Goal: Task Accomplishment & Management: Use online tool/utility

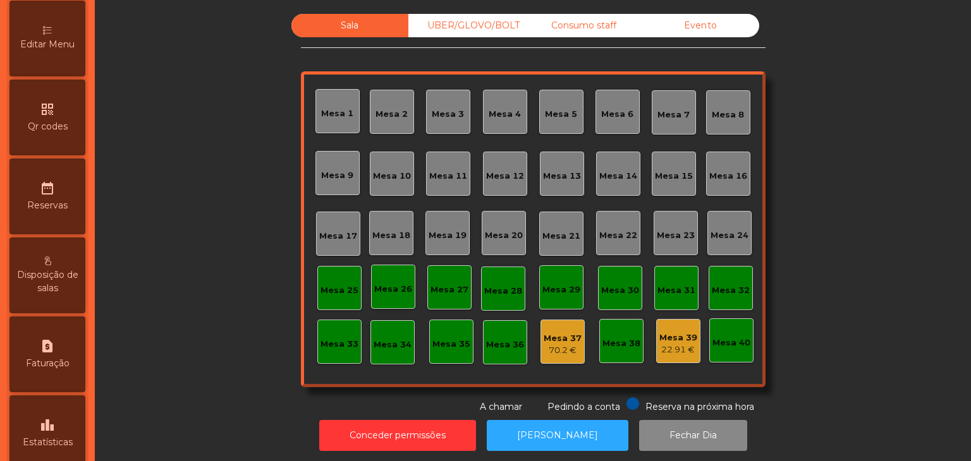
scroll to position [399, 0]
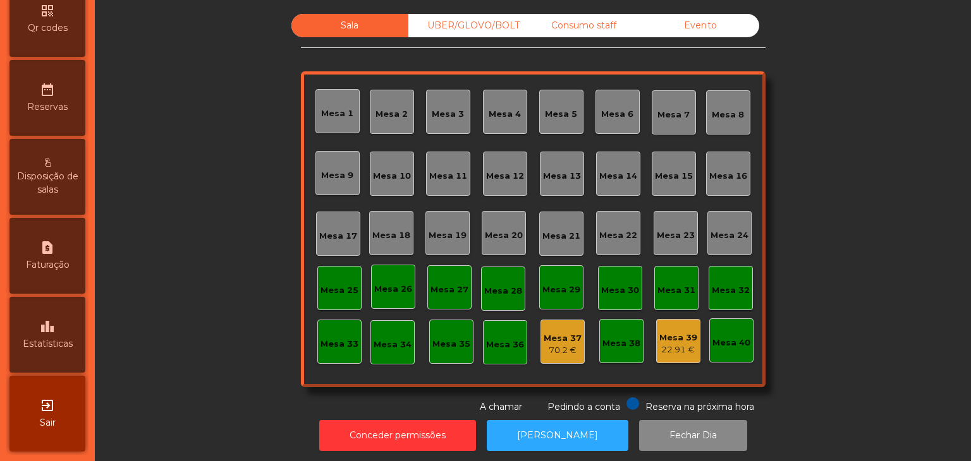
click at [76, 358] on div "leaderboard Estatísticas" at bounding box center [47, 335] width 76 height 76
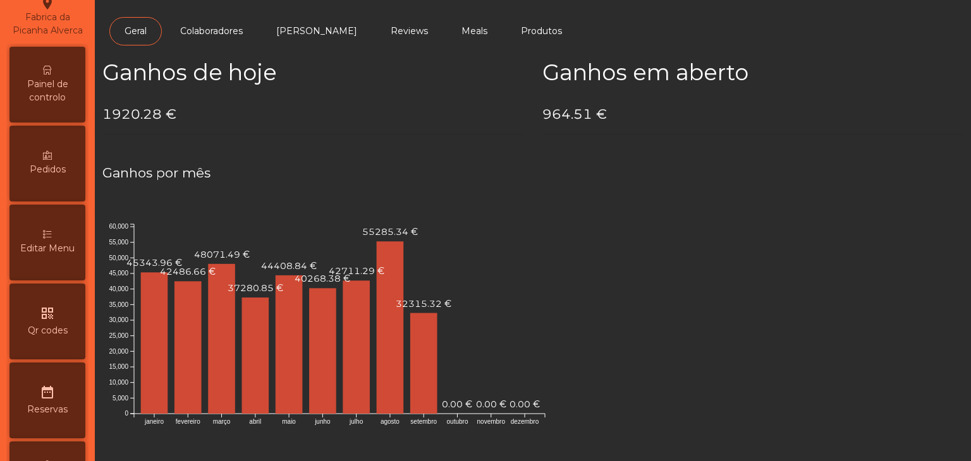
click at [60, 104] on span "Painel de controlo" at bounding box center [48, 91] width 70 height 27
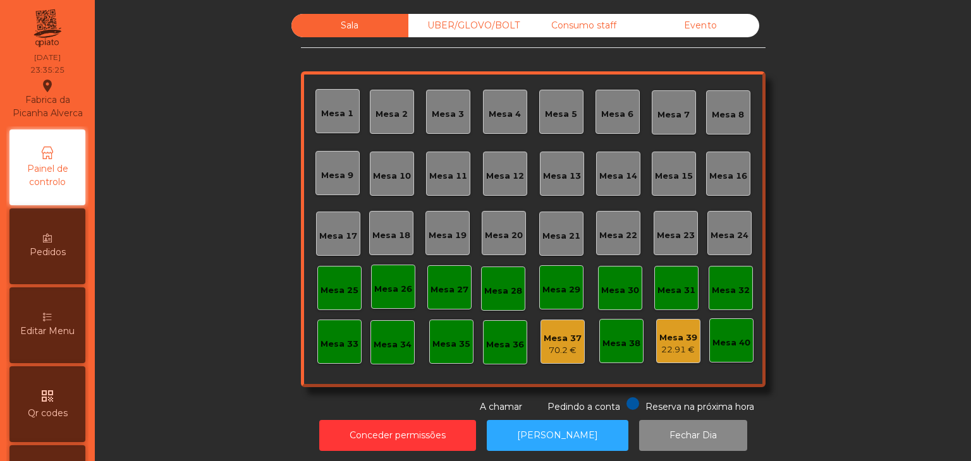
drag, startPoint x: 505, startPoint y: 33, endPoint x: 526, endPoint y: 32, distance: 20.9
click at [506, 33] on div "UBER/GLOVO/BOLT" at bounding box center [466, 25] width 117 height 23
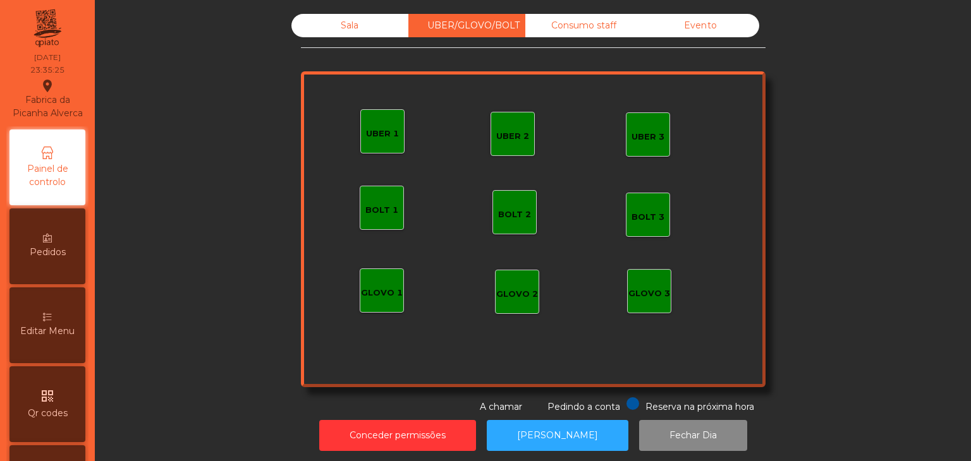
drag, startPoint x: 580, startPoint y: 29, endPoint x: 667, endPoint y: 29, distance: 87.2
click at [581, 29] on div "Consumo staff" at bounding box center [583, 25] width 117 height 23
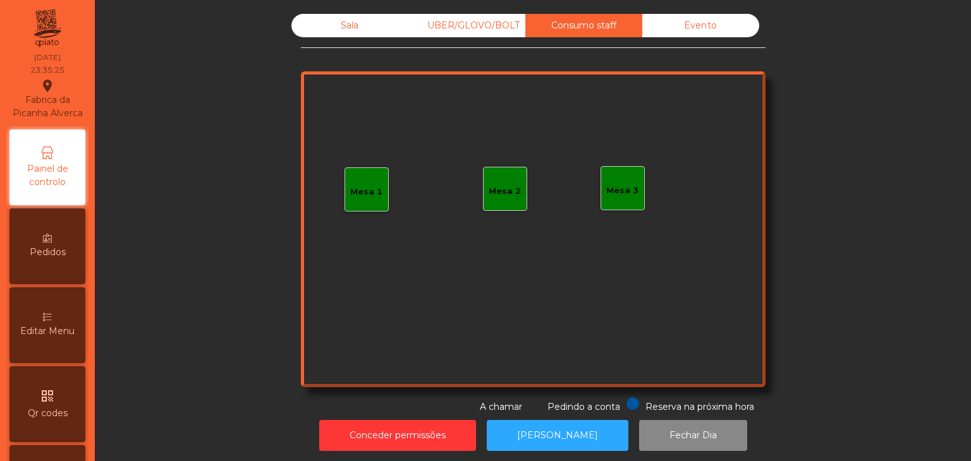
click at [676, 29] on div "Evento" at bounding box center [700, 25] width 117 height 23
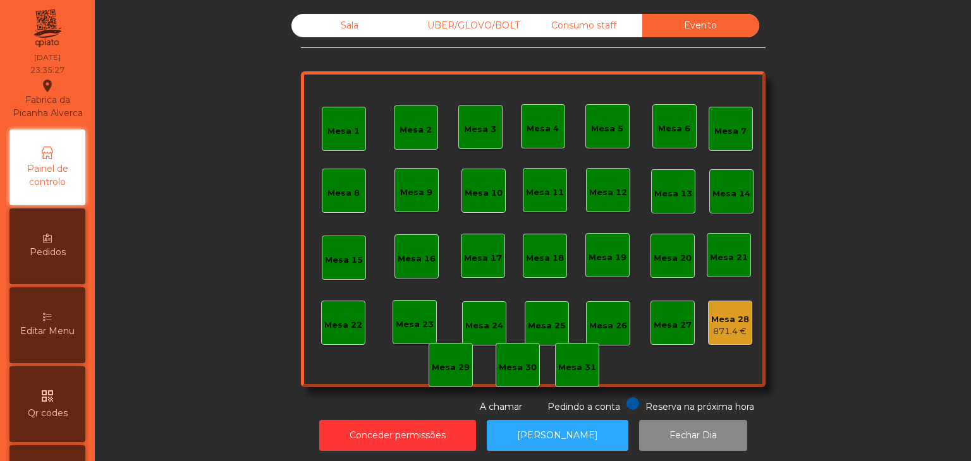
click at [736, 327] on div "871.4 €" at bounding box center [730, 331] width 38 height 13
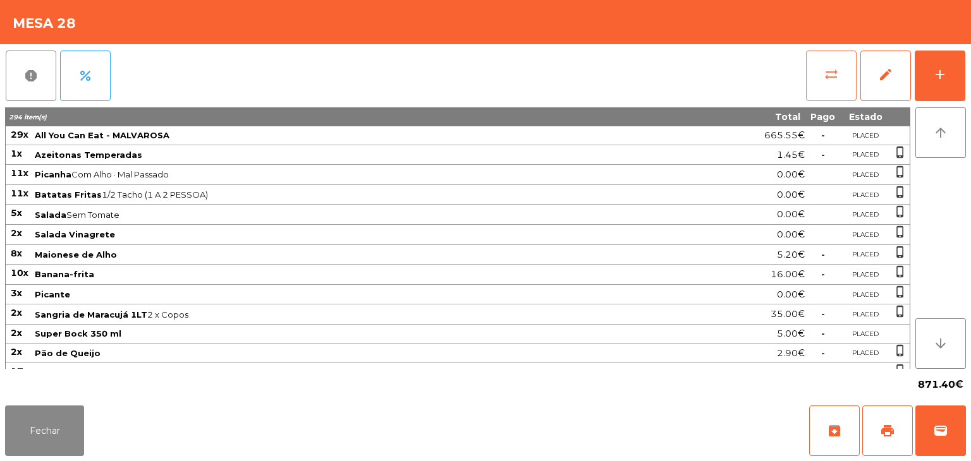
click at [835, 67] on span "sync_alt" at bounding box center [830, 74] width 15 height 15
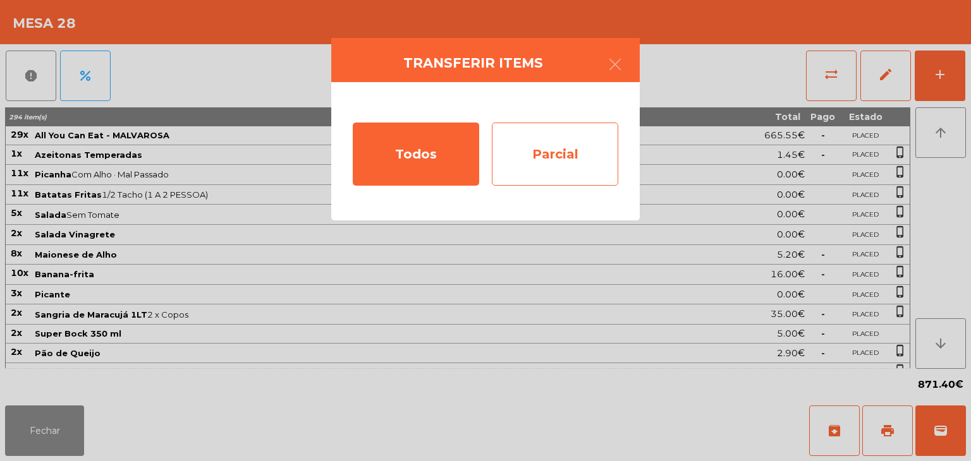
drag, startPoint x: 622, startPoint y: 164, endPoint x: 586, endPoint y: 164, distance: 36.0
click at [621, 164] on div "Todos Parcial" at bounding box center [485, 151] width 308 height 138
click at [580, 164] on div "Parcial" at bounding box center [555, 154] width 126 height 63
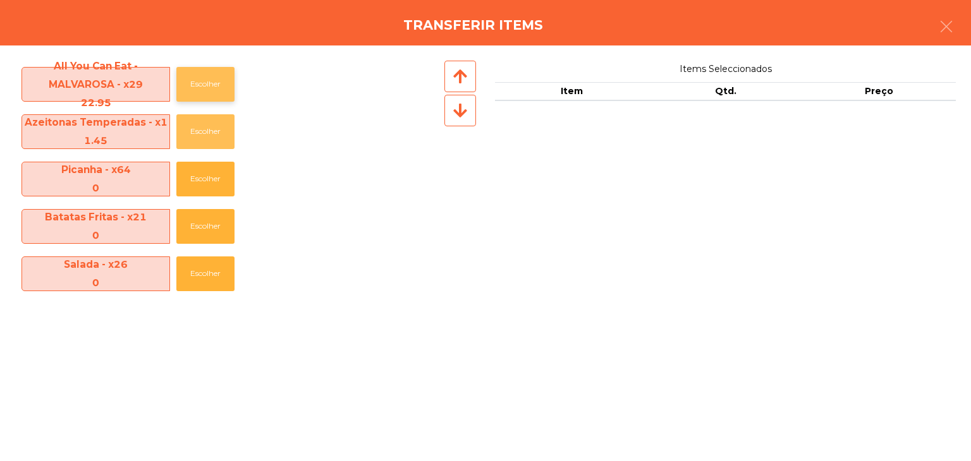
drag, startPoint x: 182, startPoint y: 137, endPoint x: 205, endPoint y: 97, distance: 46.7
click at [183, 137] on button "Escolher" at bounding box center [205, 131] width 58 height 35
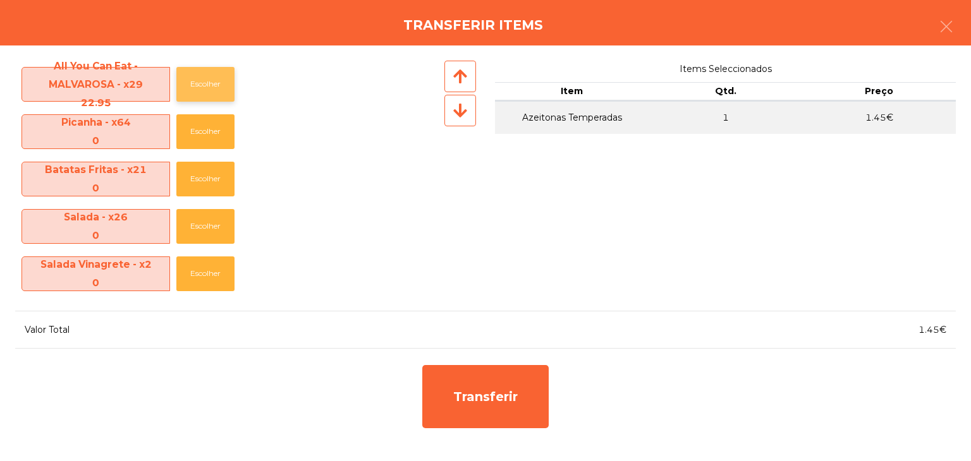
click at [209, 84] on button "Escolher" at bounding box center [205, 84] width 58 height 35
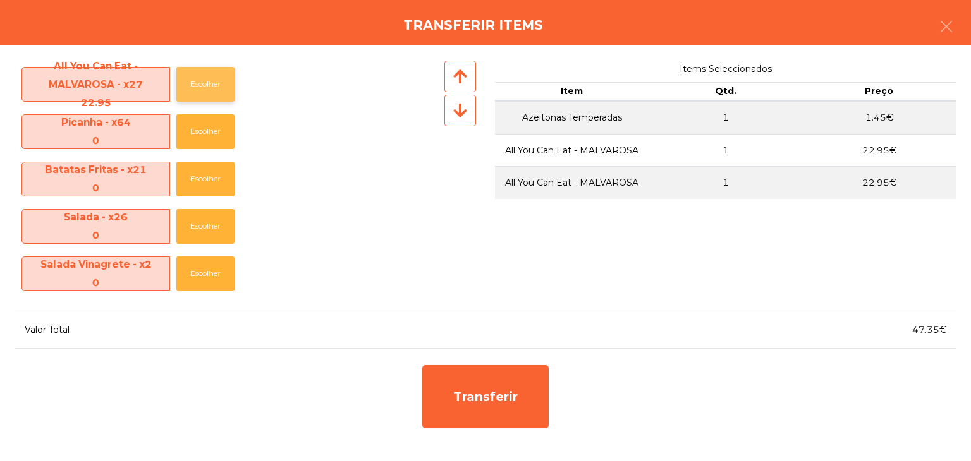
click at [209, 84] on button "Escolher" at bounding box center [205, 84] width 58 height 35
click at [210, 84] on button "Escolher" at bounding box center [205, 84] width 58 height 35
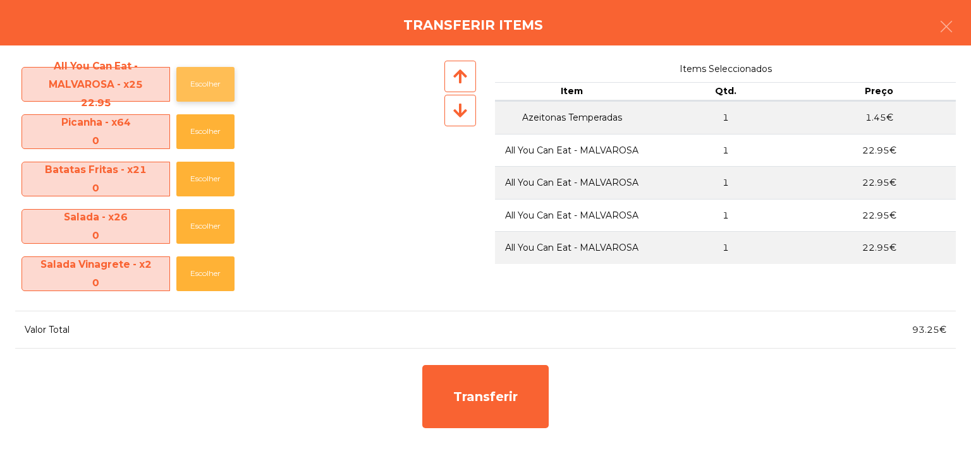
click at [210, 84] on button "Escolher" at bounding box center [205, 84] width 58 height 35
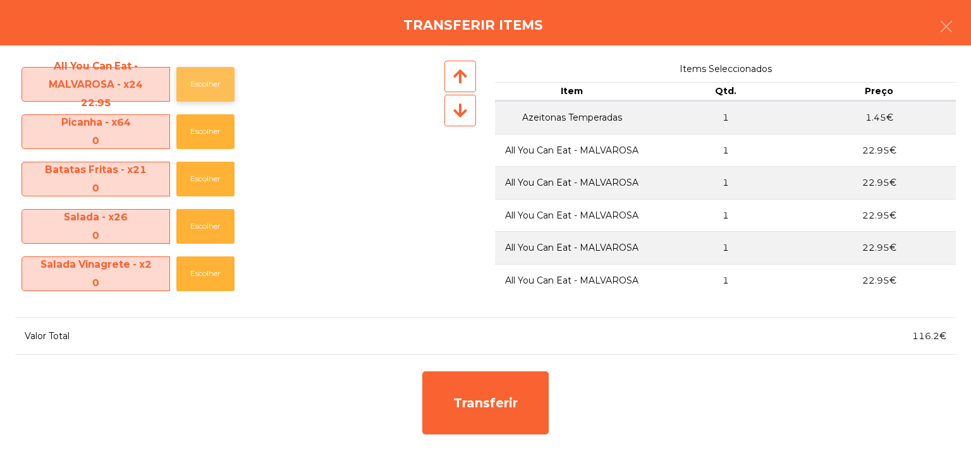
click at [210, 84] on button "Escolher" at bounding box center [205, 84] width 58 height 35
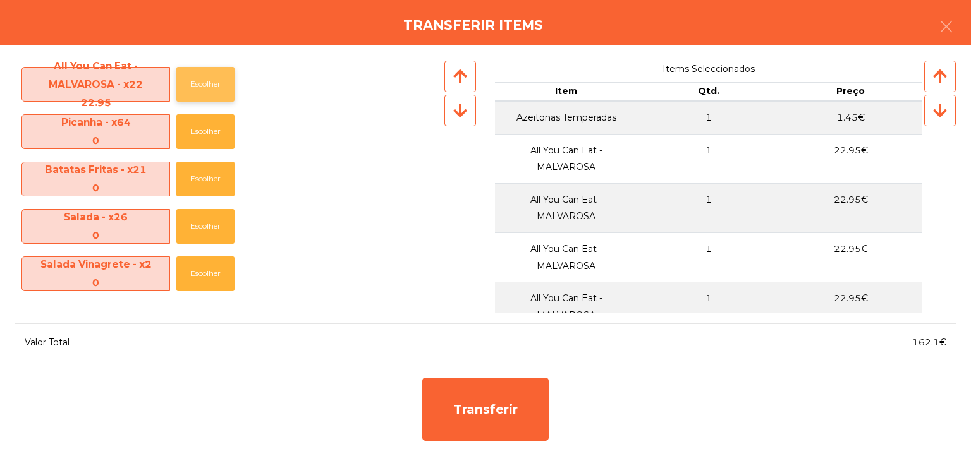
click at [210, 84] on button "Escolher" at bounding box center [205, 84] width 58 height 35
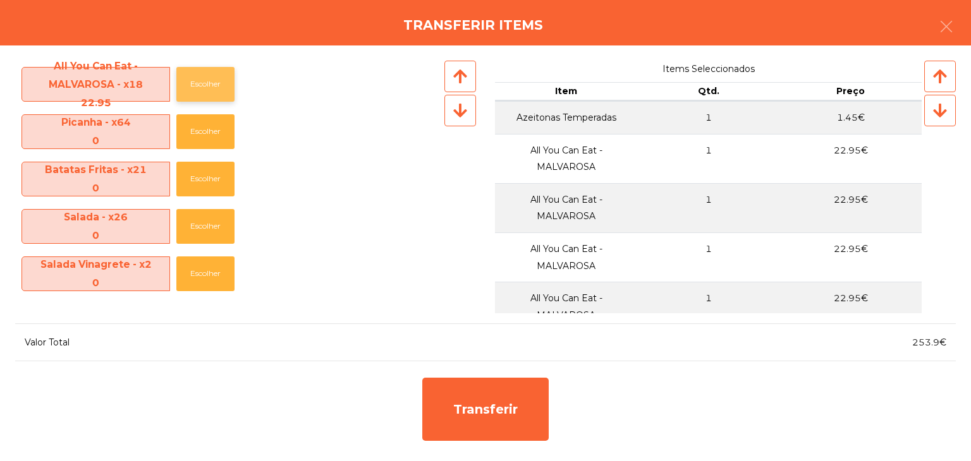
click at [210, 84] on button "Escolher" at bounding box center [205, 84] width 58 height 35
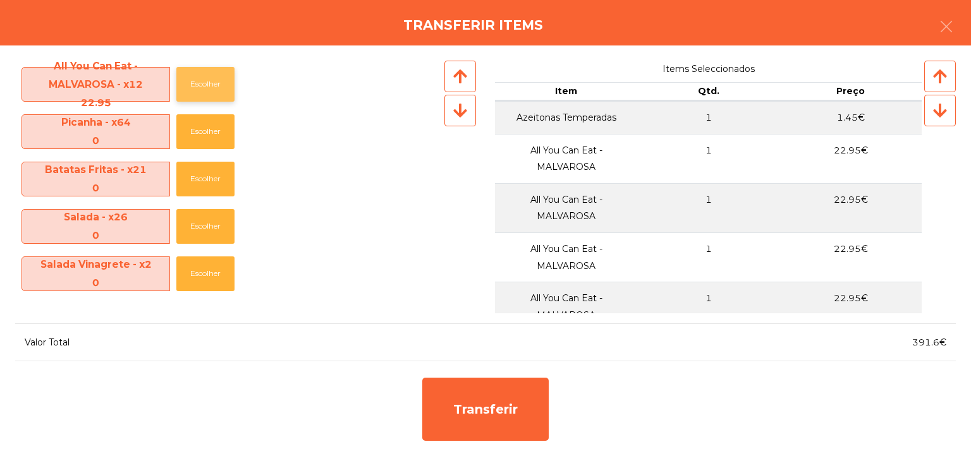
click at [210, 84] on button "Escolher" at bounding box center [205, 84] width 58 height 35
drag, startPoint x: 210, startPoint y: 84, endPoint x: 190, endPoint y: 83, distance: 20.9
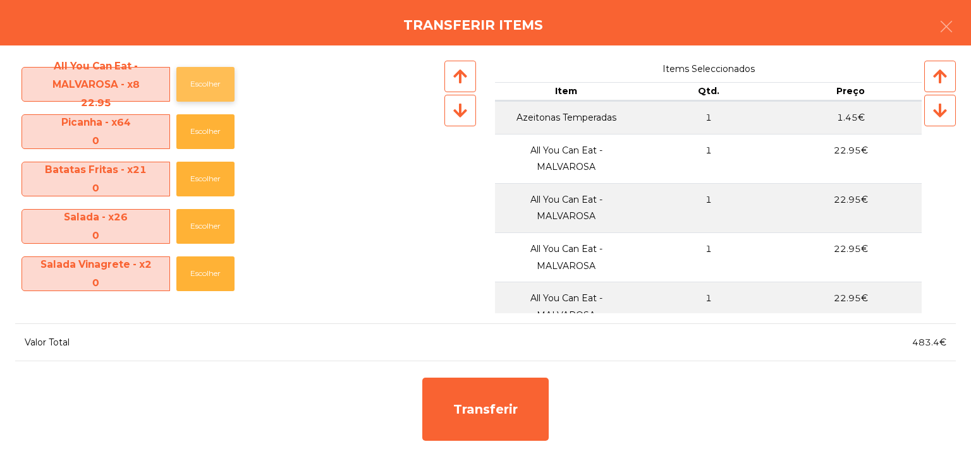
click at [190, 83] on button "Escolher" at bounding box center [205, 84] width 58 height 35
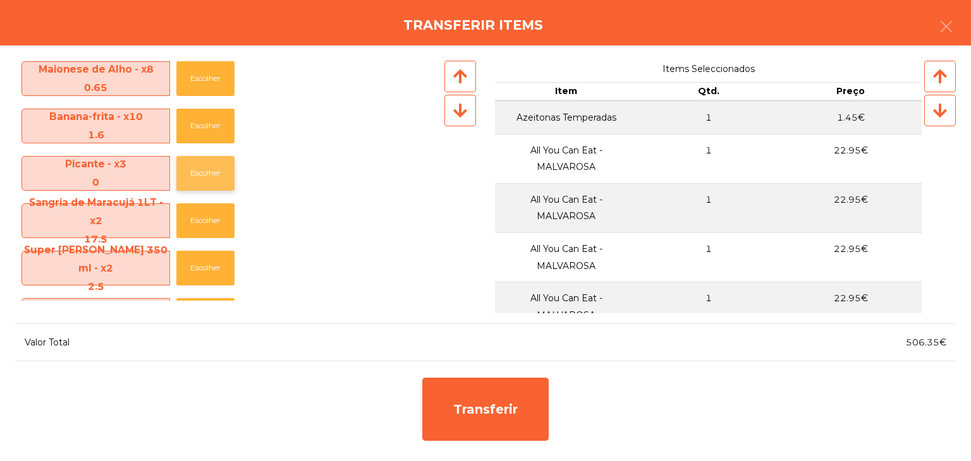
scroll to position [316, 0]
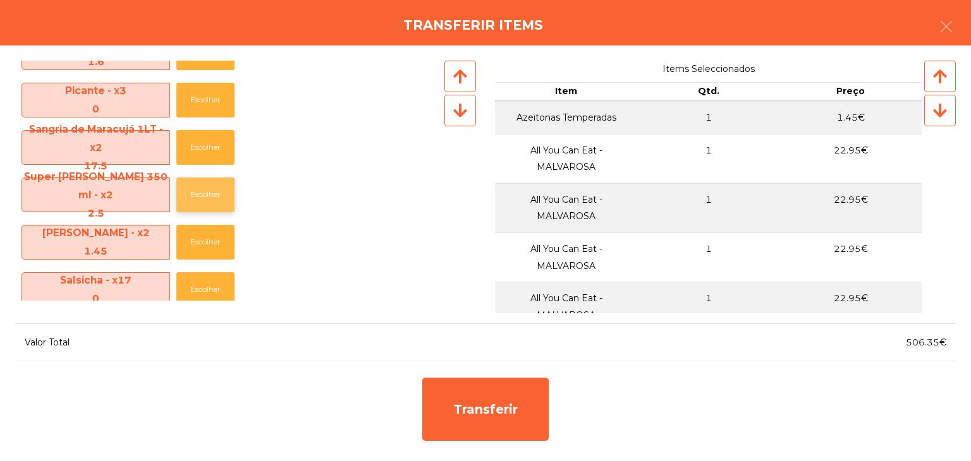
click at [222, 183] on button "Escolher" at bounding box center [205, 195] width 58 height 35
click at [222, 185] on button "Escolher" at bounding box center [205, 195] width 58 height 35
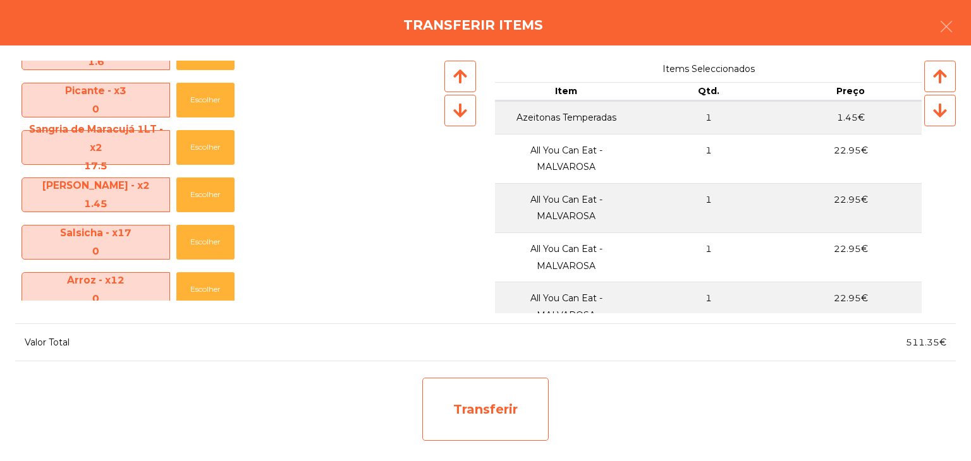
click at [507, 398] on div "Transferir" at bounding box center [485, 409] width 126 height 63
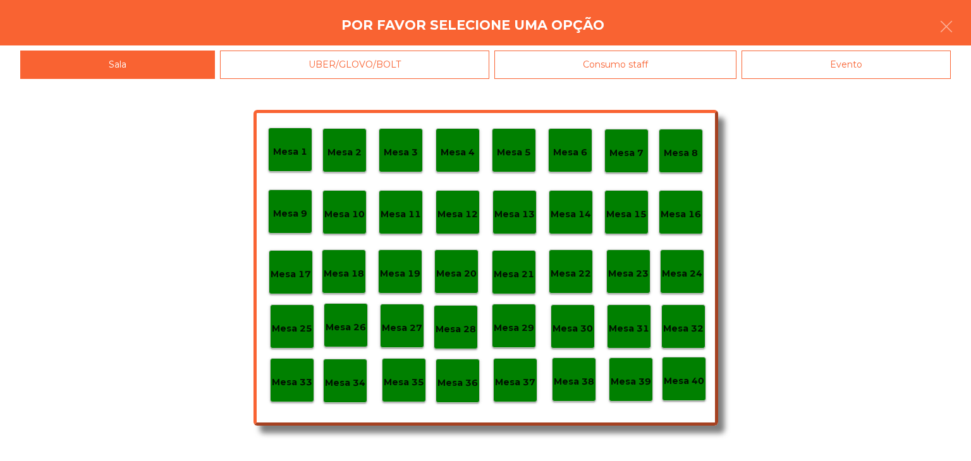
click at [586, 340] on div "Mesa 30" at bounding box center [572, 327] width 44 height 44
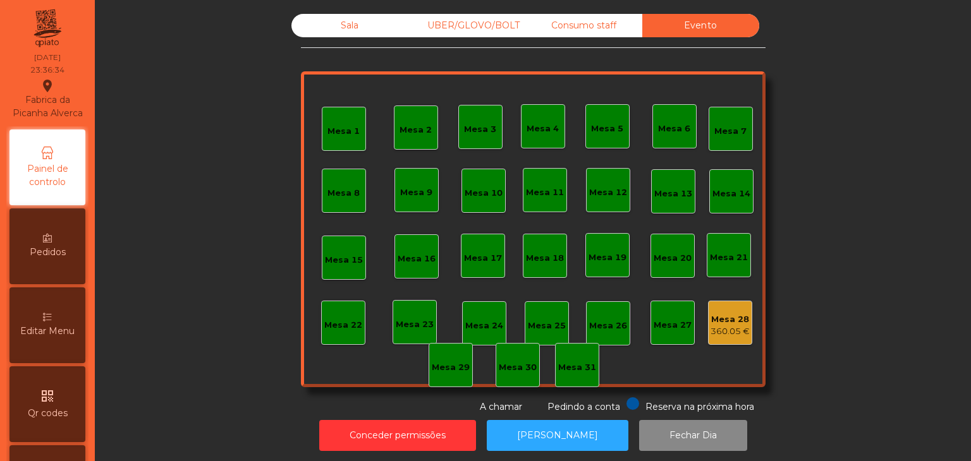
click at [734, 294] on div "Mesa 1 Mesa 2 Mesa 3 Mesa 4 Mesa 5 Mesa 6 Mesa 7 Mesa 8 [GEOGRAPHIC_DATA] 9 [GE…" at bounding box center [533, 229] width 465 height 316
click at [722, 329] on div "360.05 €" at bounding box center [729, 331] width 39 height 13
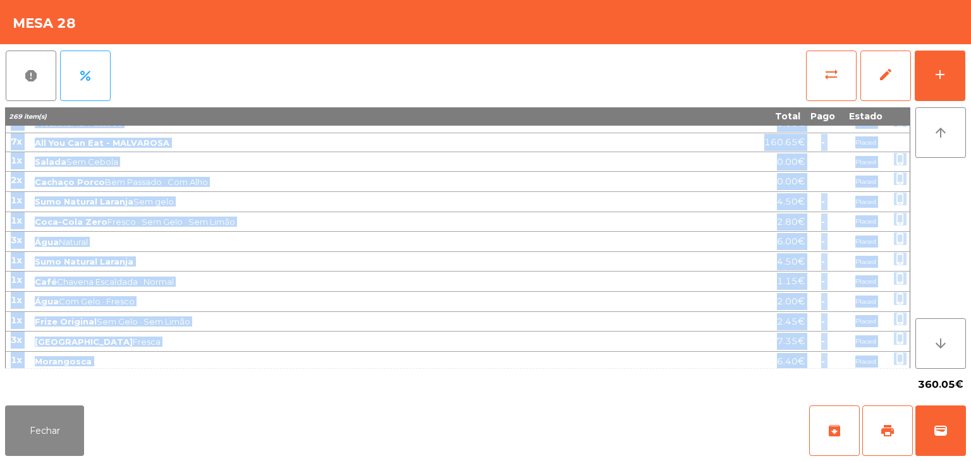
scroll to position [1008, 0]
drag, startPoint x: 10, startPoint y: 127, endPoint x: 876, endPoint y: 360, distance: 896.7
copy tbody "60l Ipsumdo Sit Amet · Con Adipisc 3.11€ Elitse doeiu_tempor 70i Utlabor Etdolo…"
click at [133, 428] on div "Fechar archive print wallet" at bounding box center [485, 431] width 971 height 61
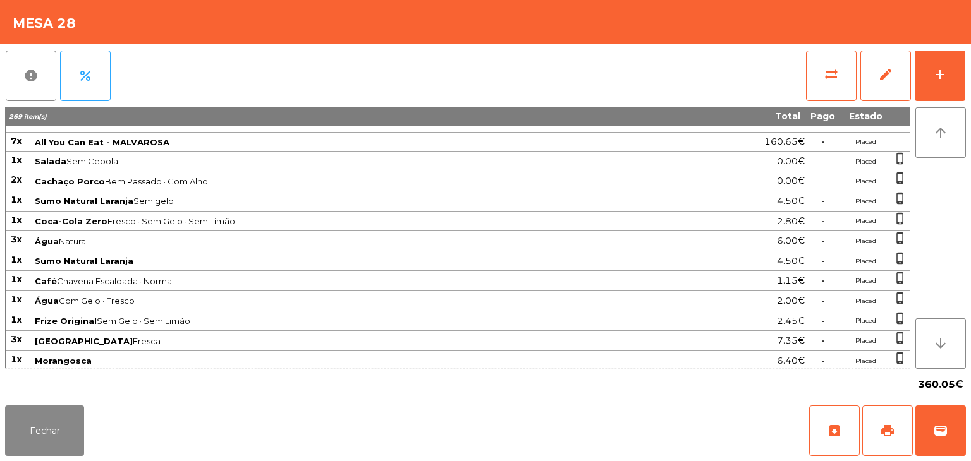
click at [84, 430] on div "Fechar archive print wallet" at bounding box center [485, 431] width 971 height 61
drag, startPoint x: 20, startPoint y: 431, endPoint x: 116, endPoint y: 433, distance: 96.1
click at [21, 431] on button "Fechar" at bounding box center [44, 431] width 79 height 51
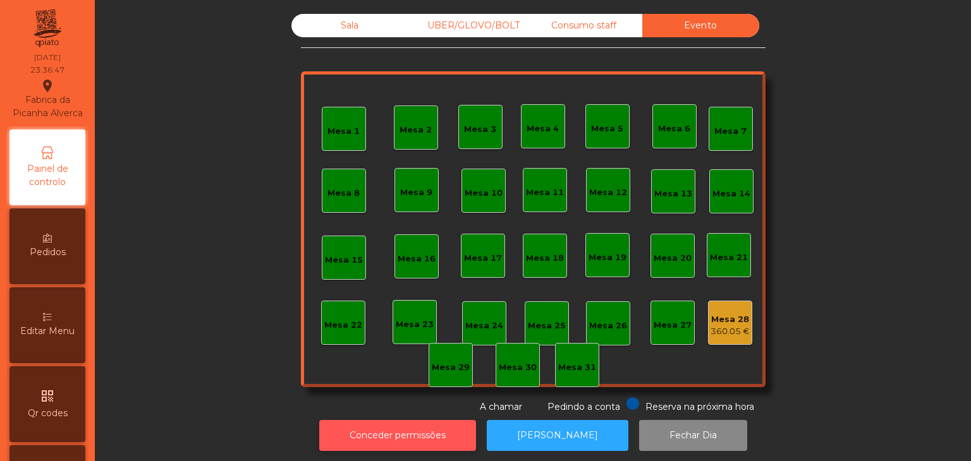
click at [384, 432] on button "Conceder permissões" at bounding box center [397, 435] width 157 height 31
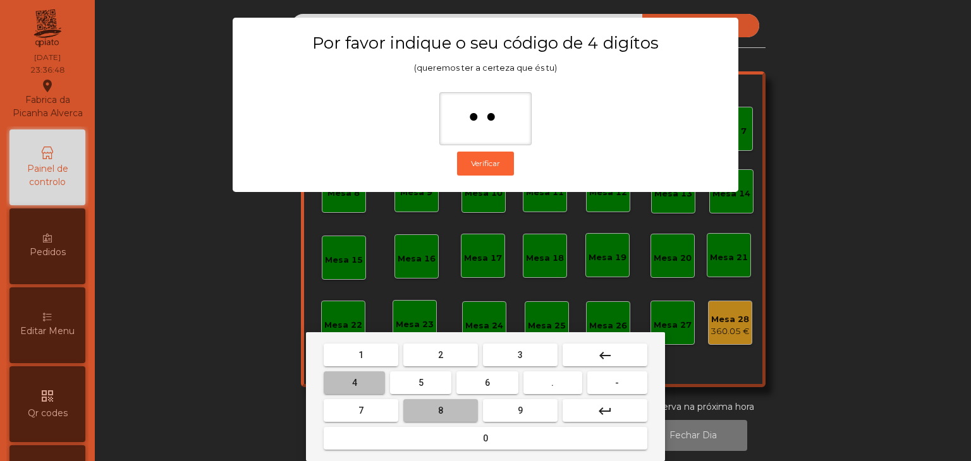
type input "***"
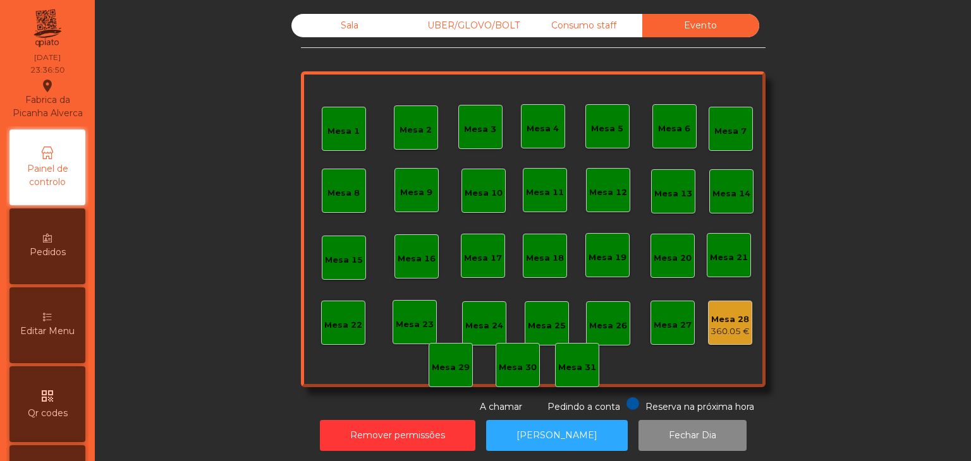
click at [701, 332] on div "Mesa 1 Mesa 2 Mesa 3 Mesa 4 Mesa 5 Mesa 6 Mesa 7 Mesa 8 [GEOGRAPHIC_DATA] 9 [GE…" at bounding box center [533, 229] width 465 height 316
click at [721, 332] on div "360.05 €" at bounding box center [729, 331] width 39 height 13
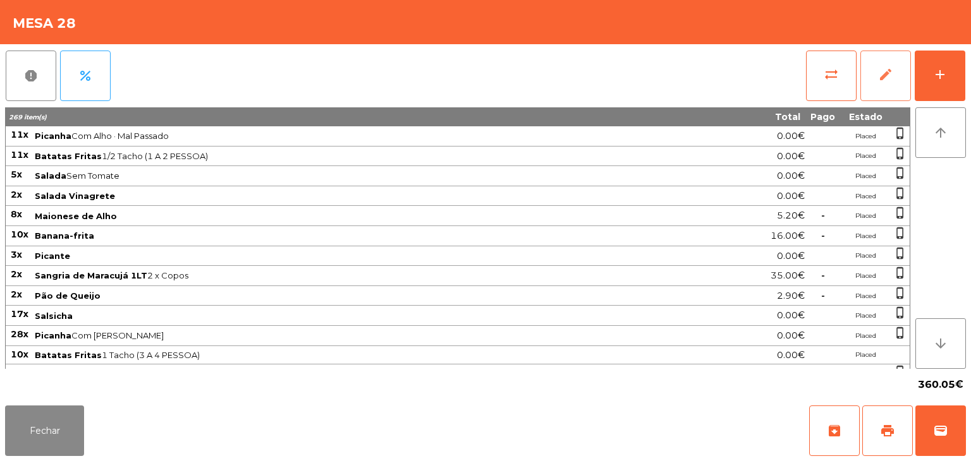
click at [890, 67] on span "edit" at bounding box center [885, 74] width 15 height 15
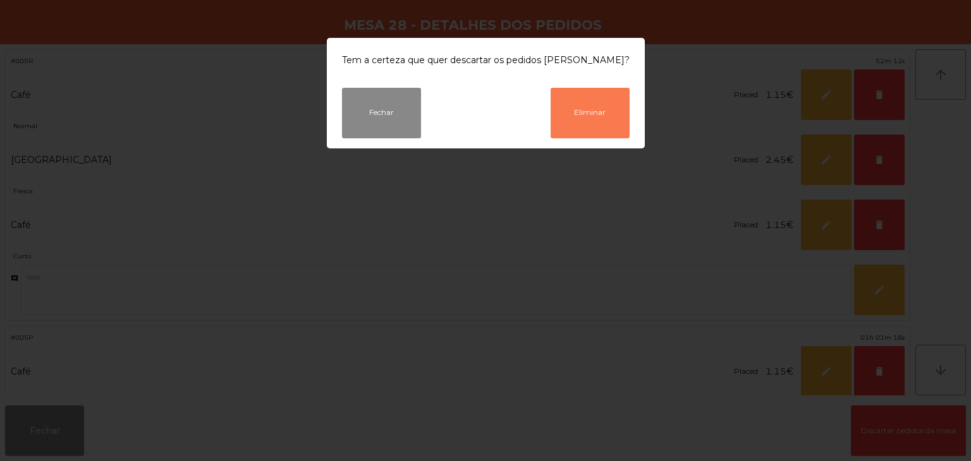
click at [576, 121] on button "Eliminar" at bounding box center [589, 113] width 79 height 51
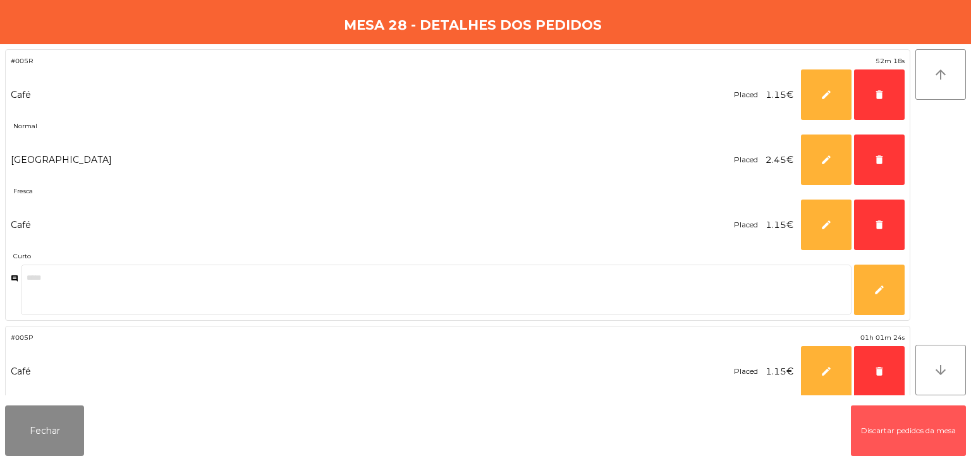
click at [925, 440] on button "Discartar pedidos da mesa" at bounding box center [908, 431] width 115 height 51
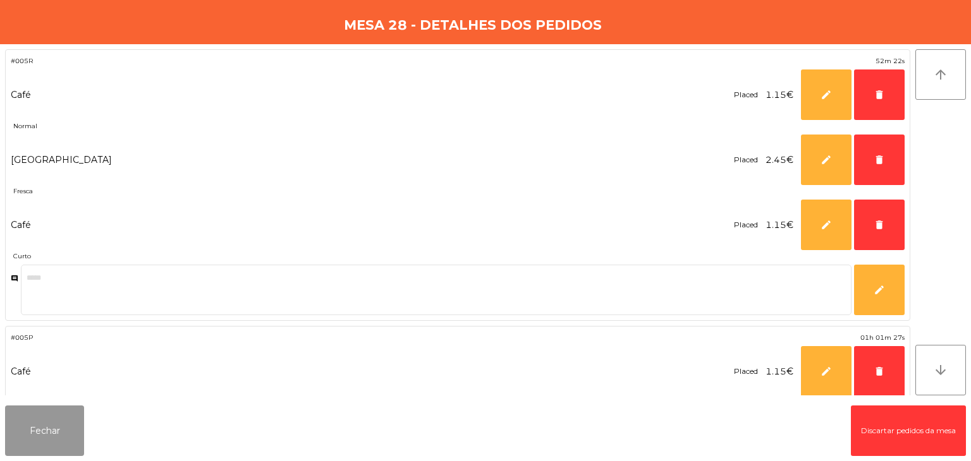
click at [52, 423] on button "Fechar" at bounding box center [44, 431] width 79 height 51
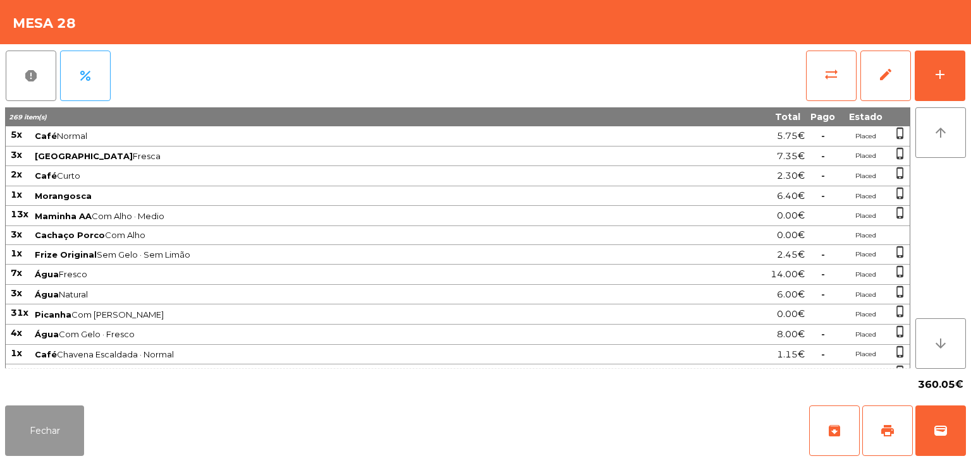
click at [46, 423] on button "Fechar" at bounding box center [44, 431] width 79 height 51
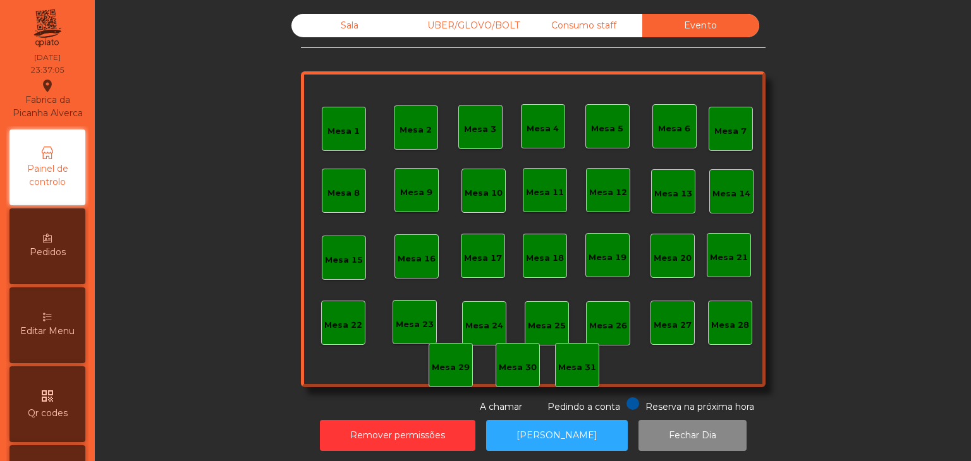
click at [546, 23] on div "Consumo staff" at bounding box center [583, 25] width 117 height 23
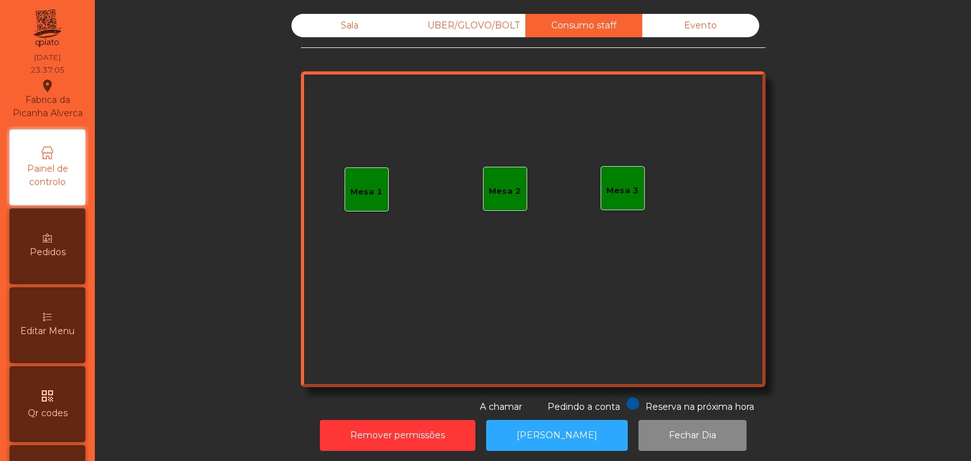
drag, startPoint x: 460, startPoint y: 28, endPoint x: 387, endPoint y: 30, distance: 73.4
click at [458, 28] on div "UBER/GLOVO/BOLT" at bounding box center [466, 25] width 117 height 23
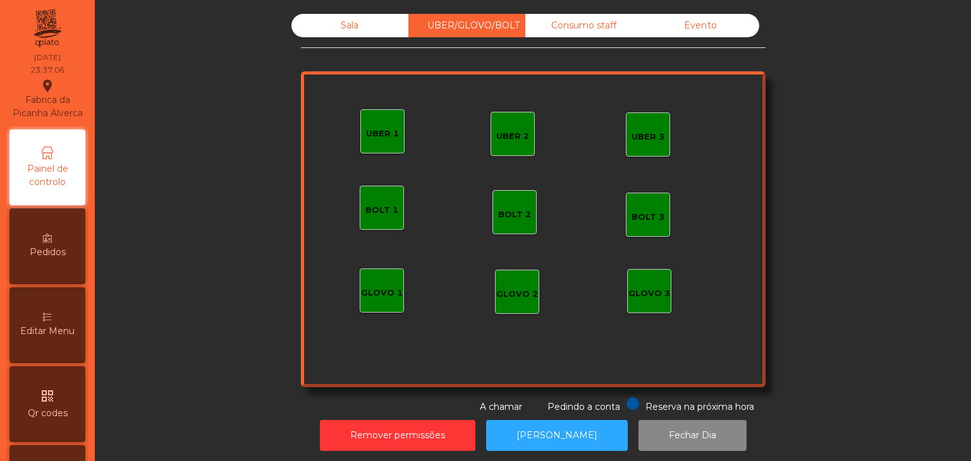
click at [334, 30] on div "Sala" at bounding box center [349, 25] width 117 height 23
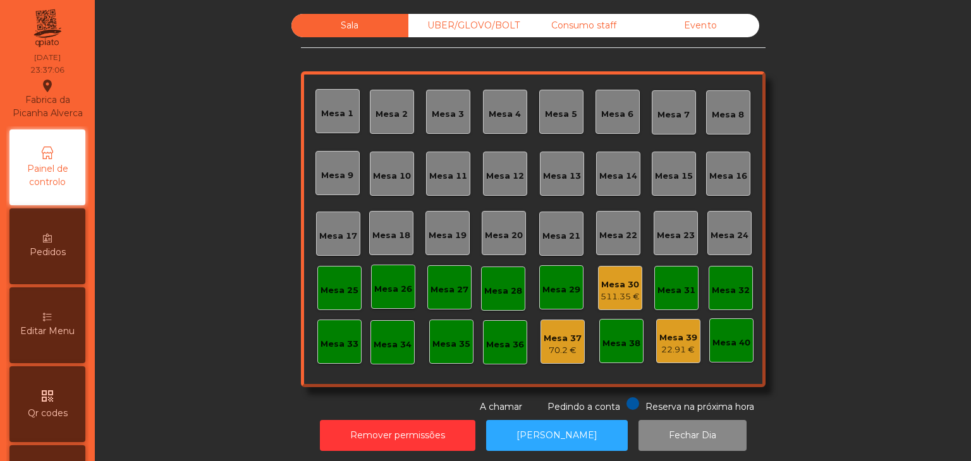
click at [602, 299] on div "511.35 €" at bounding box center [619, 297] width 39 height 13
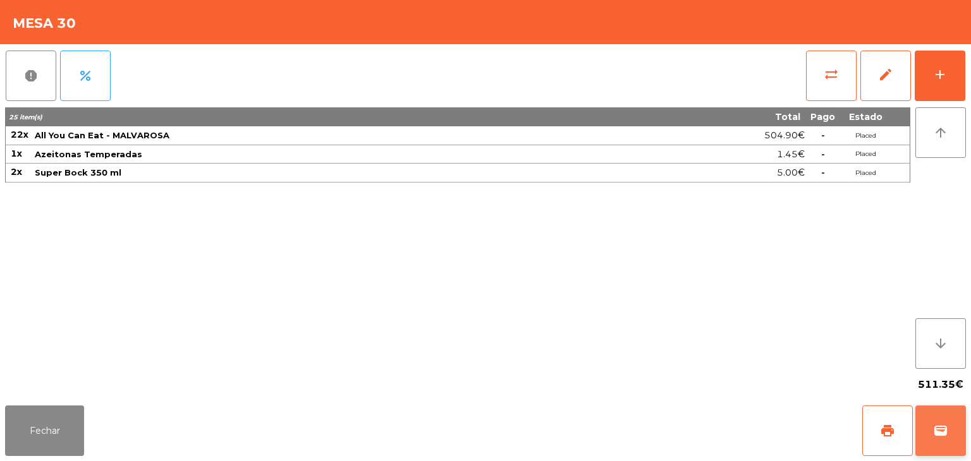
click at [937, 416] on button "wallet" at bounding box center [940, 431] width 51 height 51
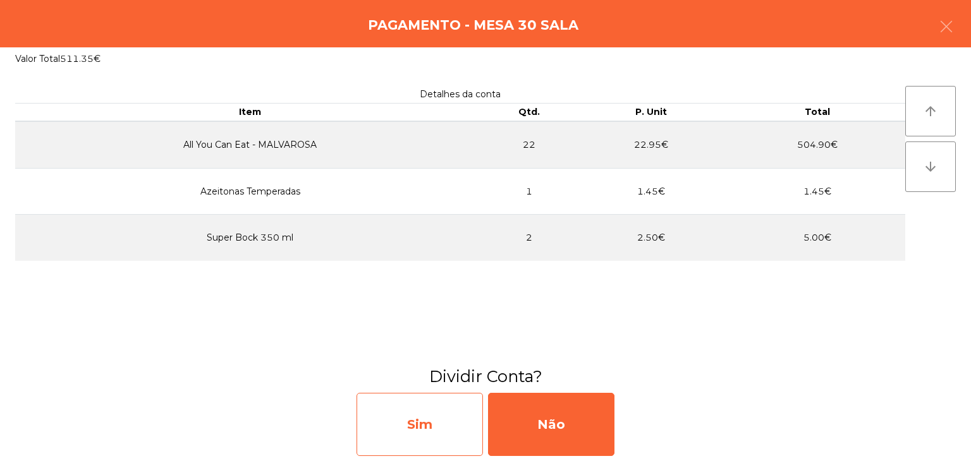
click at [458, 416] on div "Sim" at bounding box center [419, 424] width 126 height 63
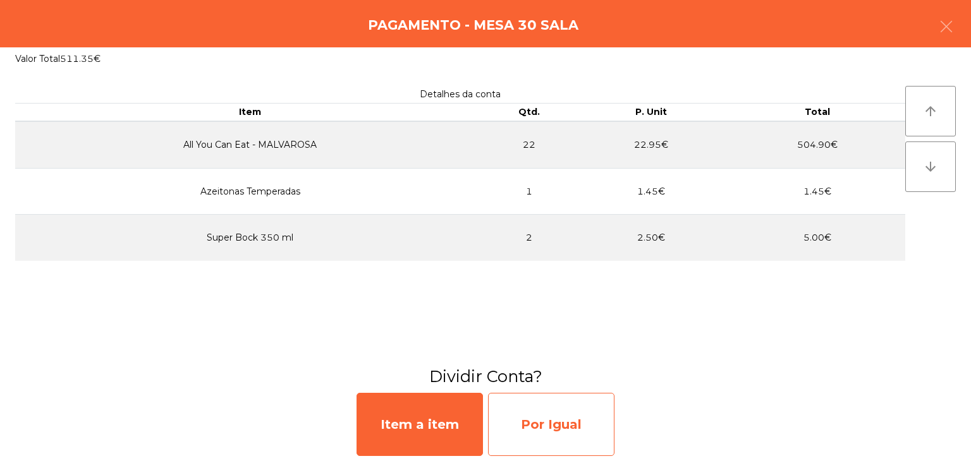
click at [528, 420] on div "Por Igual" at bounding box center [551, 424] width 126 height 63
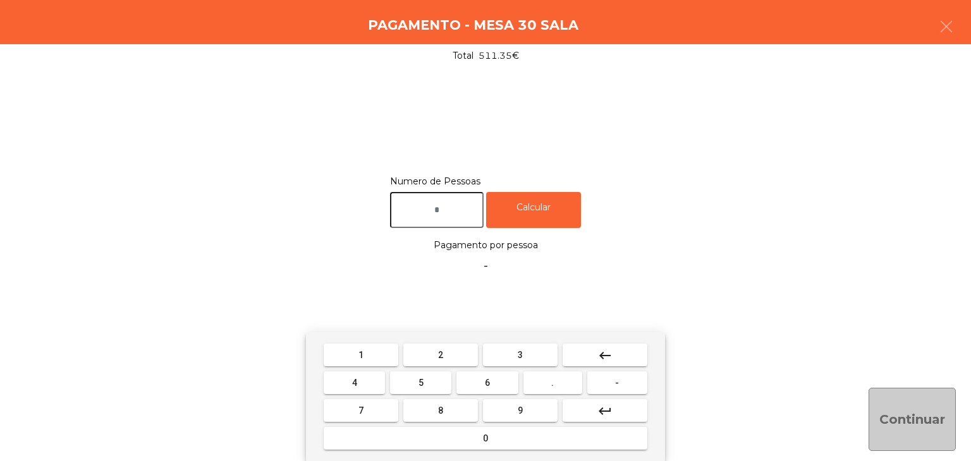
click at [442, 198] on input "text" at bounding box center [437, 210] width 94 height 36
type input "*"
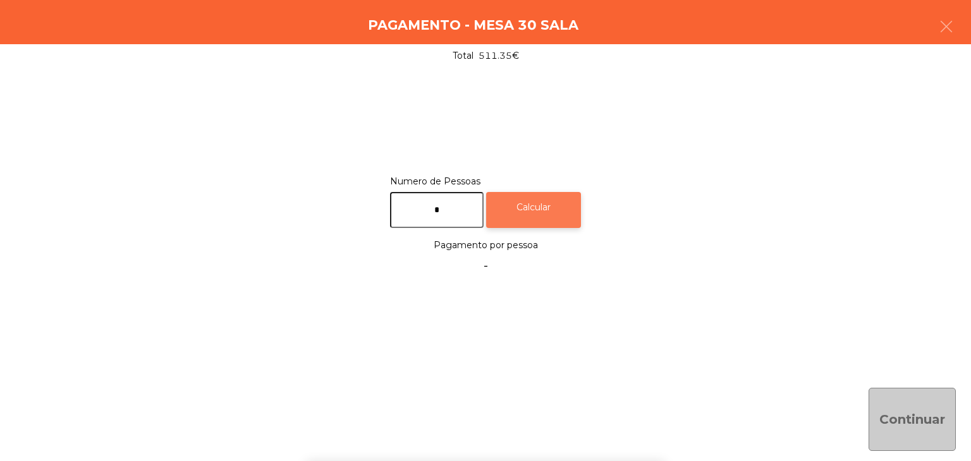
click at [581, 214] on div "Calcular" at bounding box center [533, 210] width 95 height 36
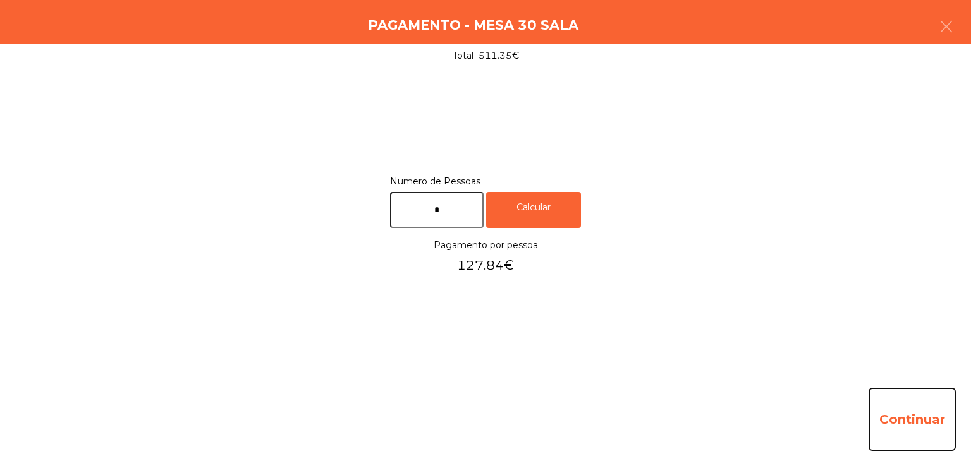
click at [895, 410] on button "Continuar" at bounding box center [911, 419] width 87 height 63
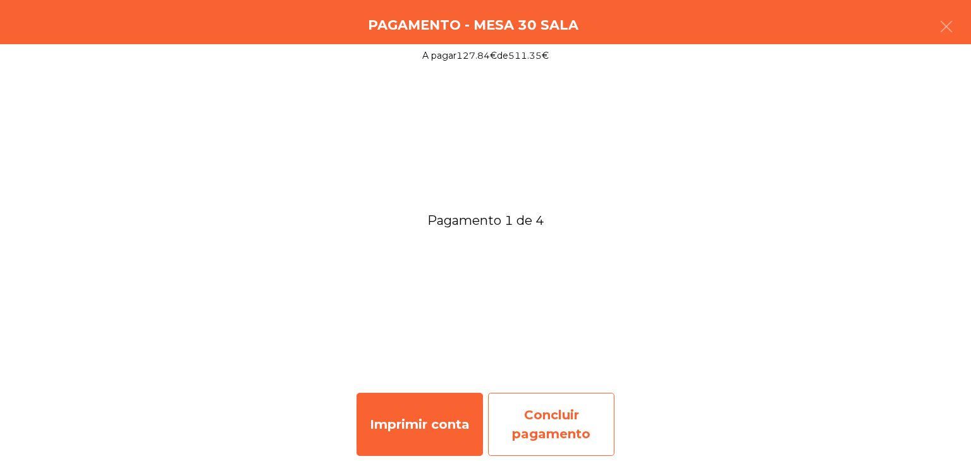
click at [556, 426] on div "Concluir pagamento" at bounding box center [551, 424] width 126 height 63
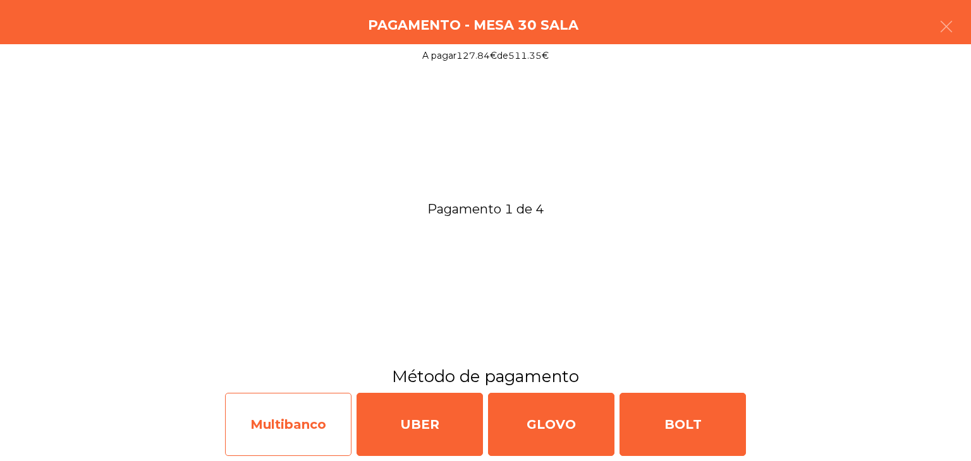
click at [316, 419] on div "Multibanco" at bounding box center [288, 424] width 126 height 63
select select "**"
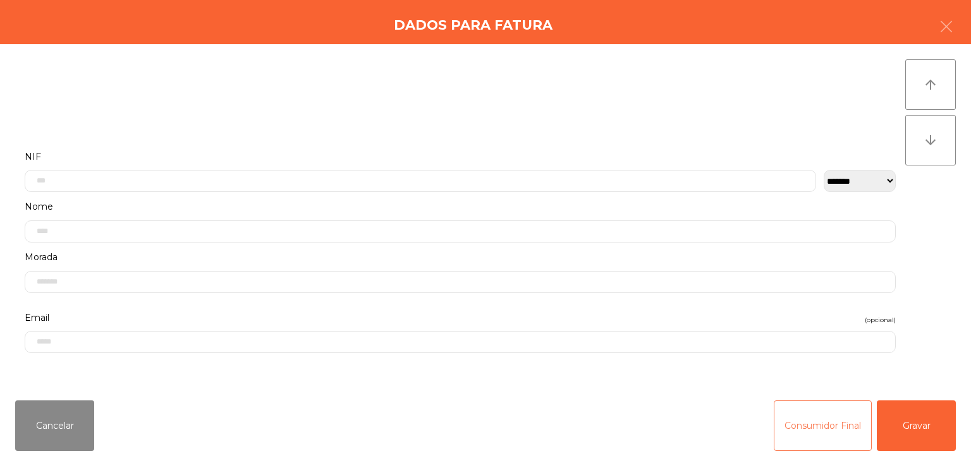
click at [841, 428] on button "Consumidor Final" at bounding box center [823, 426] width 98 height 51
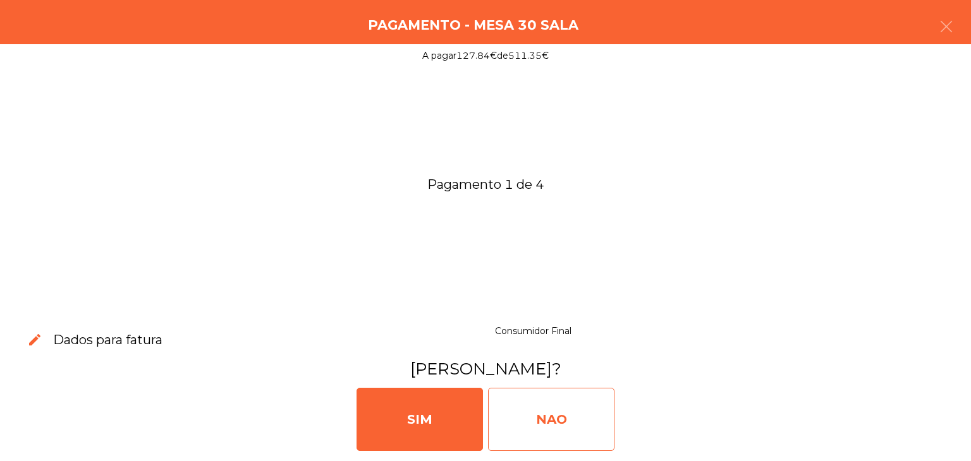
click at [574, 399] on div "NAO" at bounding box center [551, 419] width 126 height 63
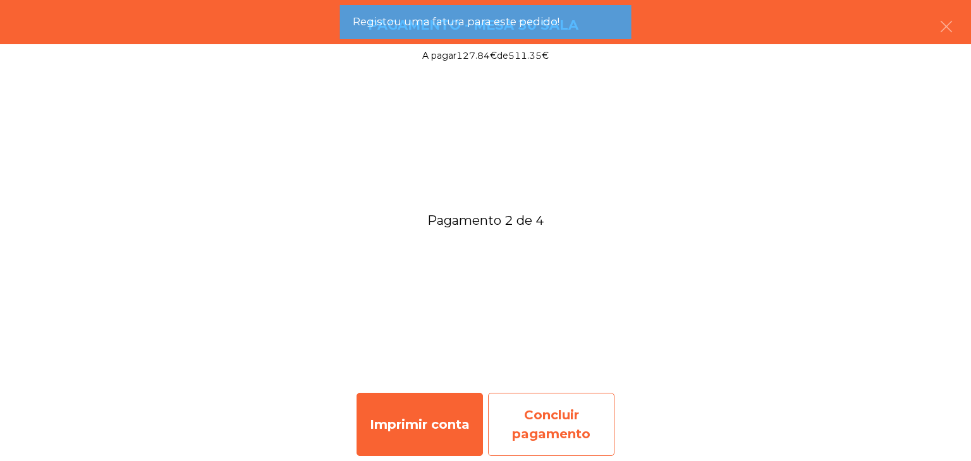
click at [564, 408] on div "Concluir pagamento" at bounding box center [551, 424] width 126 height 63
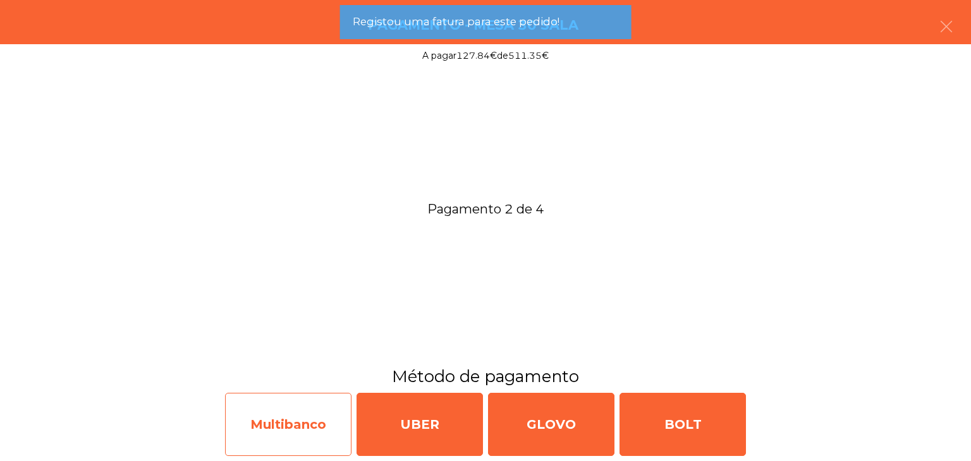
click at [320, 408] on div "Multibanco" at bounding box center [288, 424] width 126 height 63
select select "**"
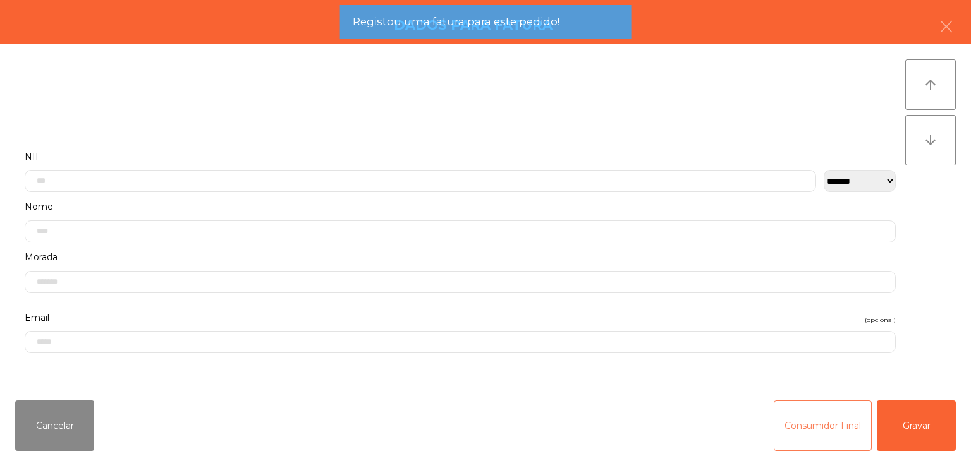
click at [829, 416] on button "Consumidor Final" at bounding box center [823, 426] width 98 height 51
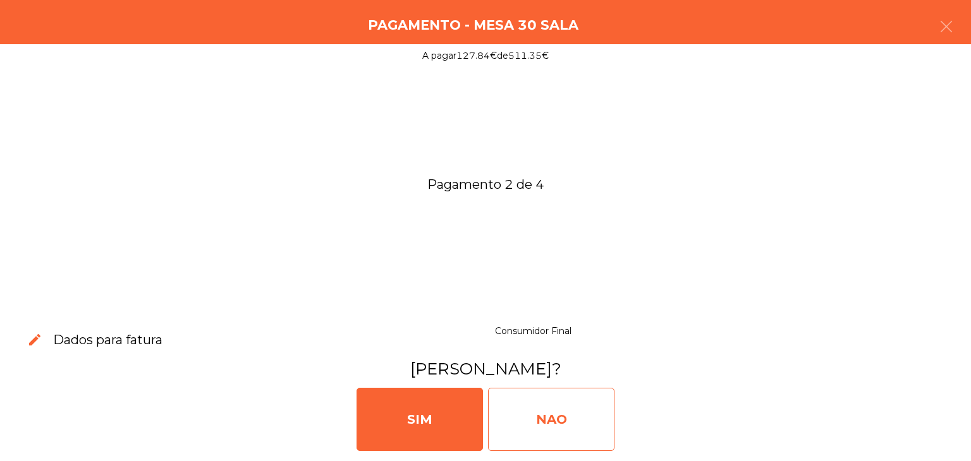
click at [593, 413] on div "NAO" at bounding box center [551, 419] width 126 height 63
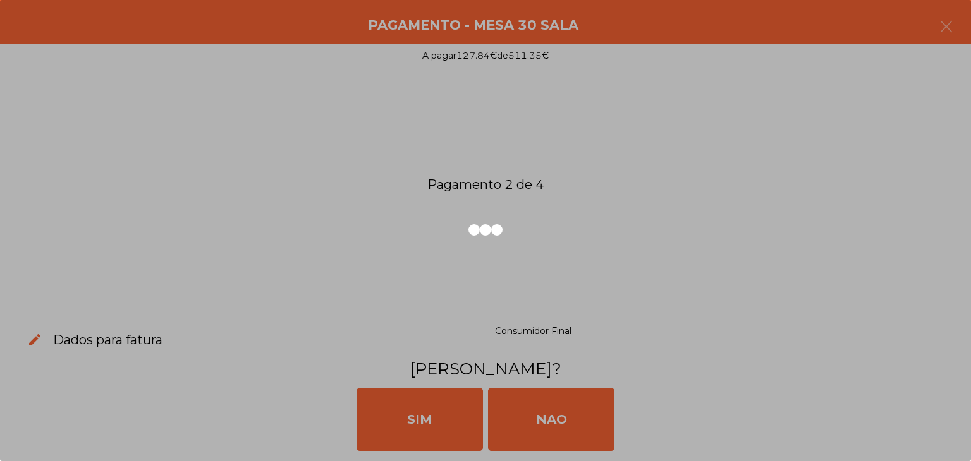
click at [556, 413] on div at bounding box center [485, 230] width 971 height 461
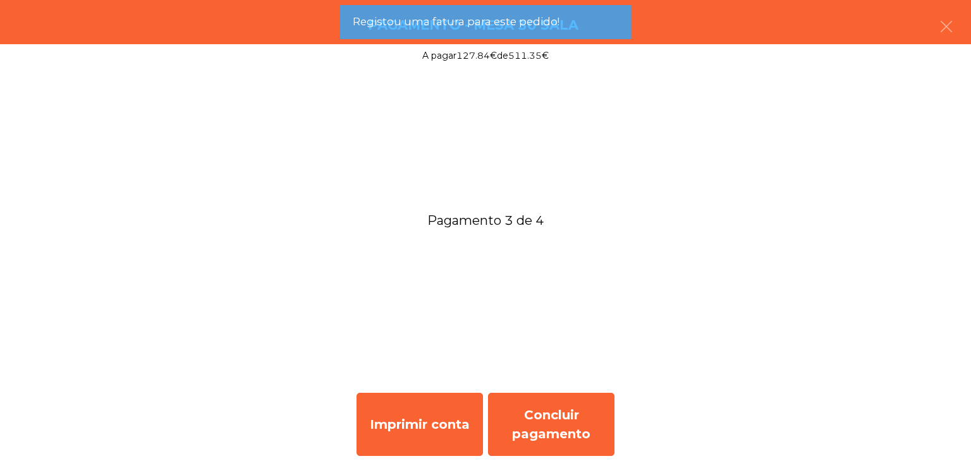
click at [555, 413] on div "Concluir pagamento" at bounding box center [551, 424] width 126 height 63
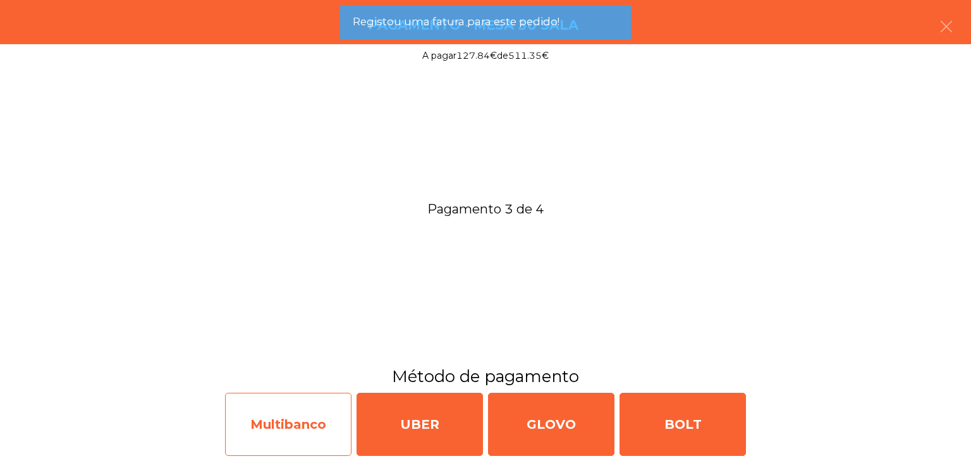
click at [274, 413] on div "Multibanco" at bounding box center [288, 424] width 126 height 63
select select "**"
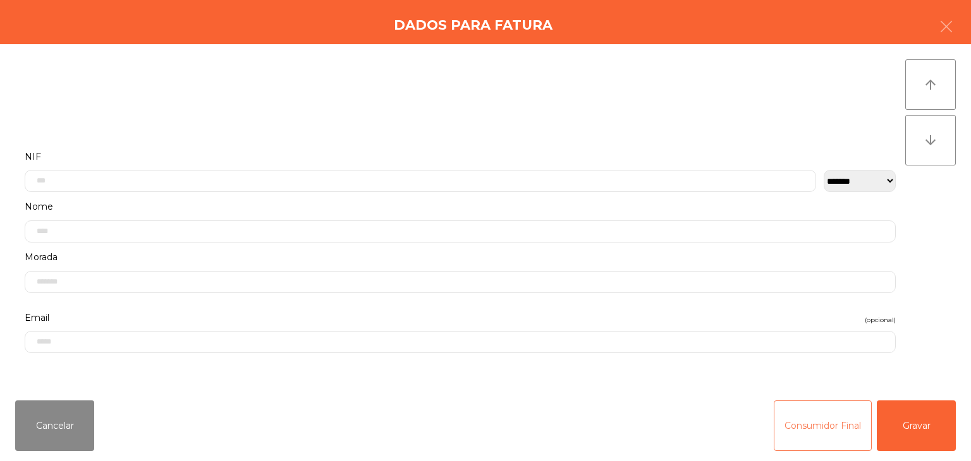
click at [814, 420] on button "Consumidor Final" at bounding box center [823, 426] width 98 height 51
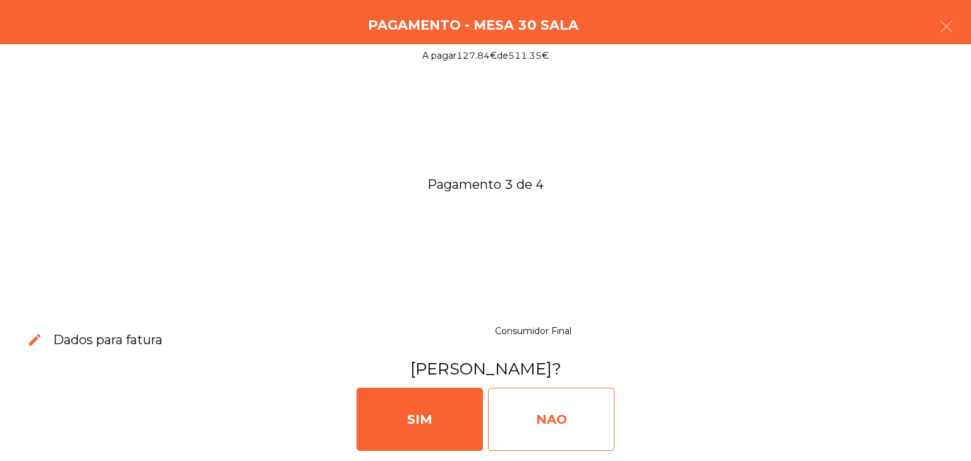
click at [582, 413] on div "NAO" at bounding box center [551, 419] width 126 height 63
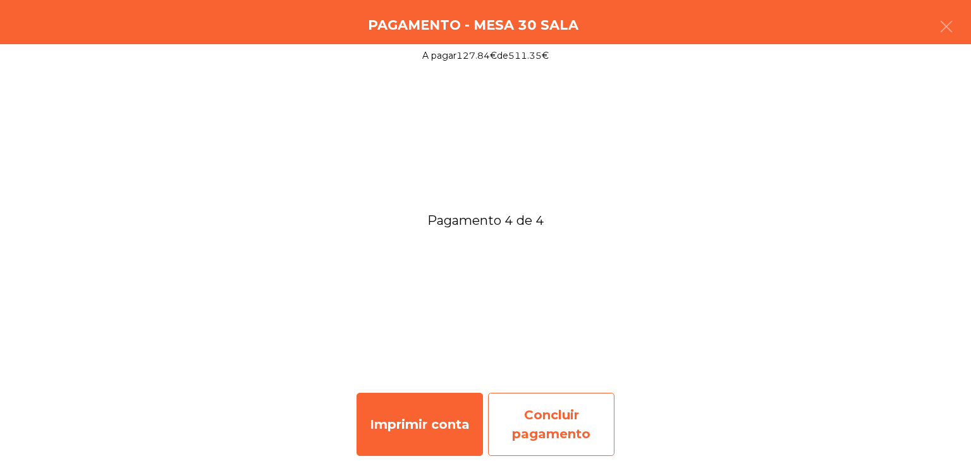
click at [568, 405] on div "Concluir pagamento" at bounding box center [551, 424] width 126 height 63
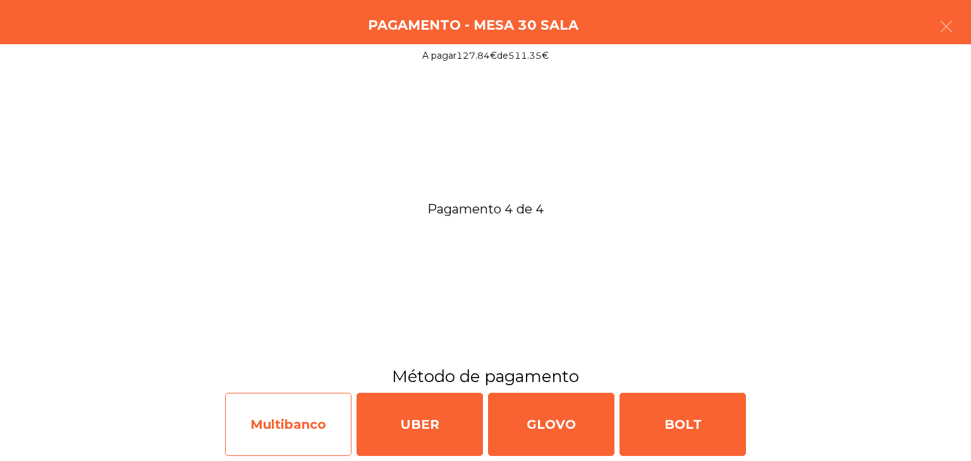
click at [303, 442] on div "Multibanco" at bounding box center [288, 424] width 126 height 63
select select "**"
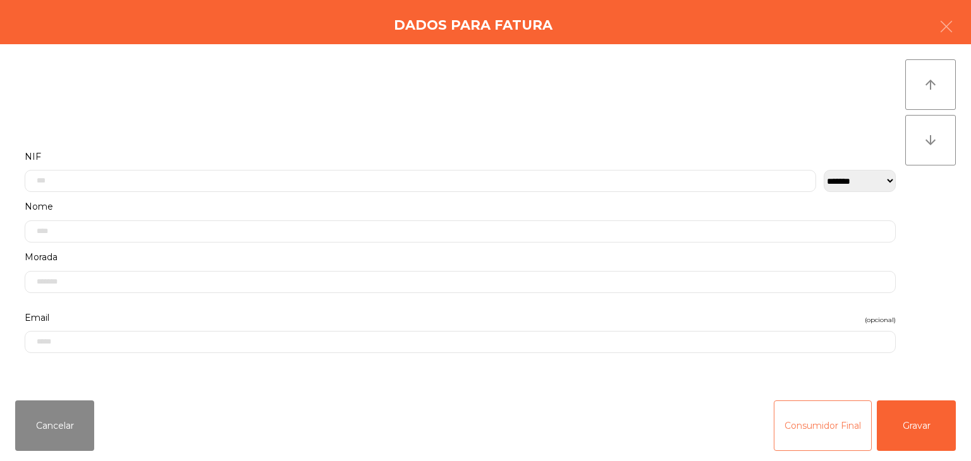
click at [789, 418] on button "Consumidor Final" at bounding box center [823, 426] width 98 height 51
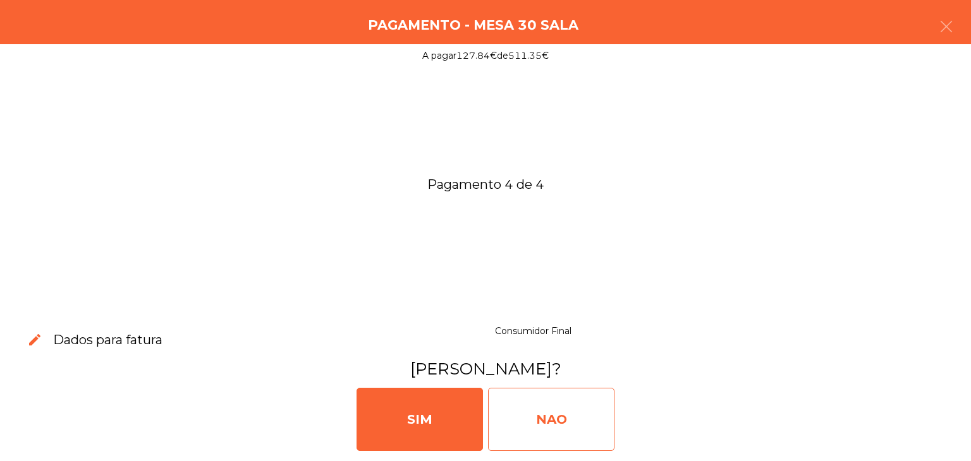
click at [590, 396] on div "NAO" at bounding box center [551, 419] width 126 height 63
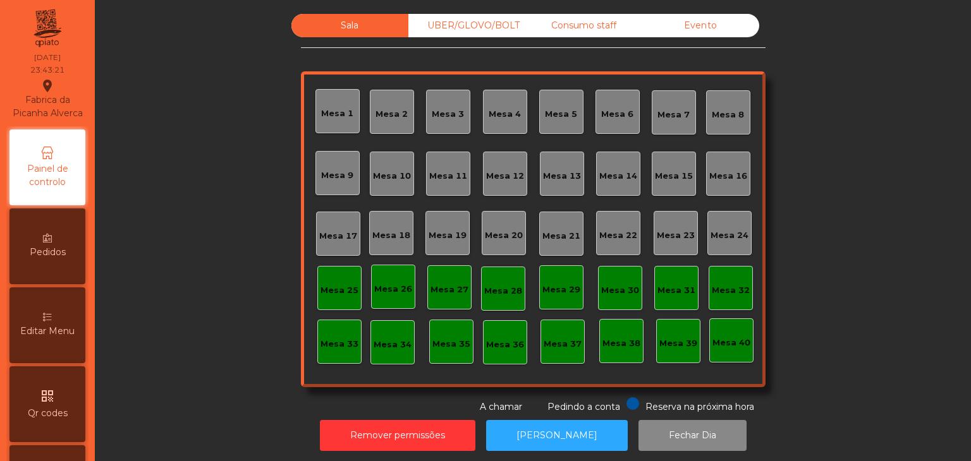
drag, startPoint x: 480, startPoint y: 26, endPoint x: 564, endPoint y: 26, distance: 83.4
click at [480, 26] on div "UBER/GLOVO/BOLT" at bounding box center [466, 25] width 117 height 23
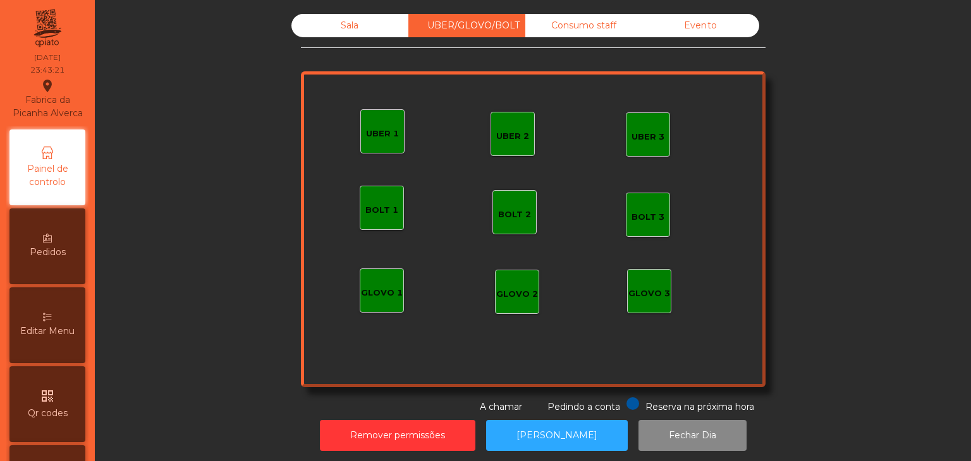
drag, startPoint x: 564, startPoint y: 26, endPoint x: 638, endPoint y: 31, distance: 74.1
click at [571, 28] on div "Consumo staff" at bounding box center [583, 25] width 117 height 23
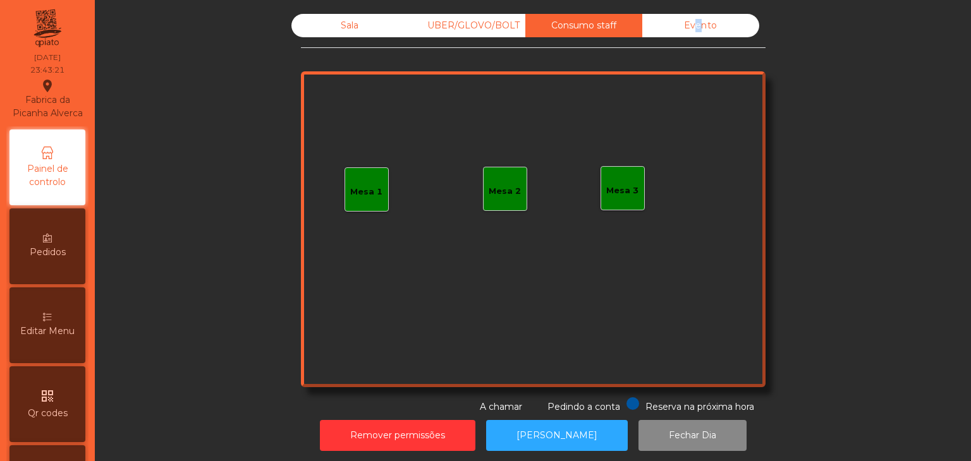
click at [692, 28] on div "Evento" at bounding box center [700, 25] width 117 height 23
